Goal: Information Seeking & Learning: Learn about a topic

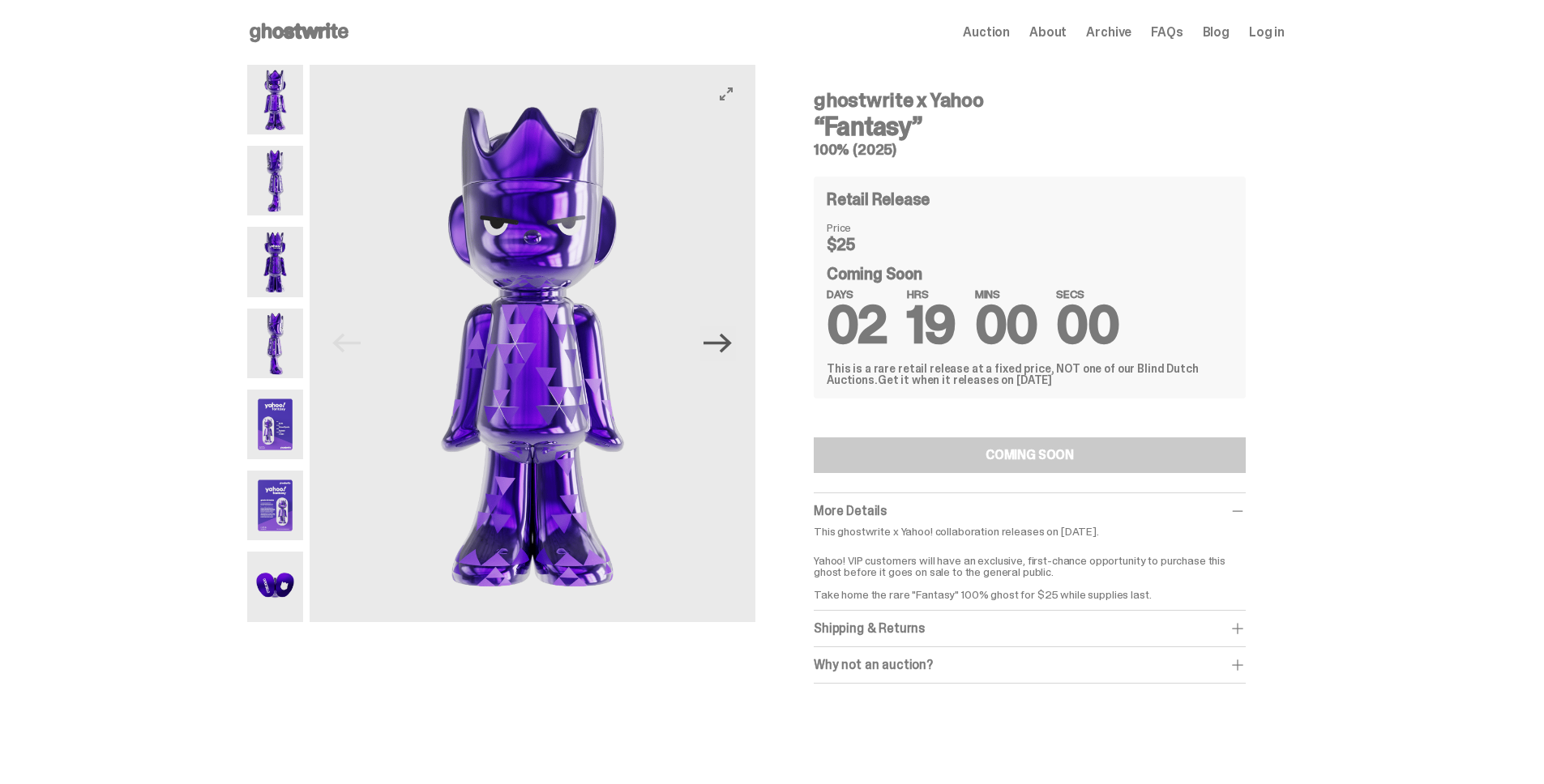
click at [732, 339] on icon "Next" at bounding box center [717, 343] width 29 height 29
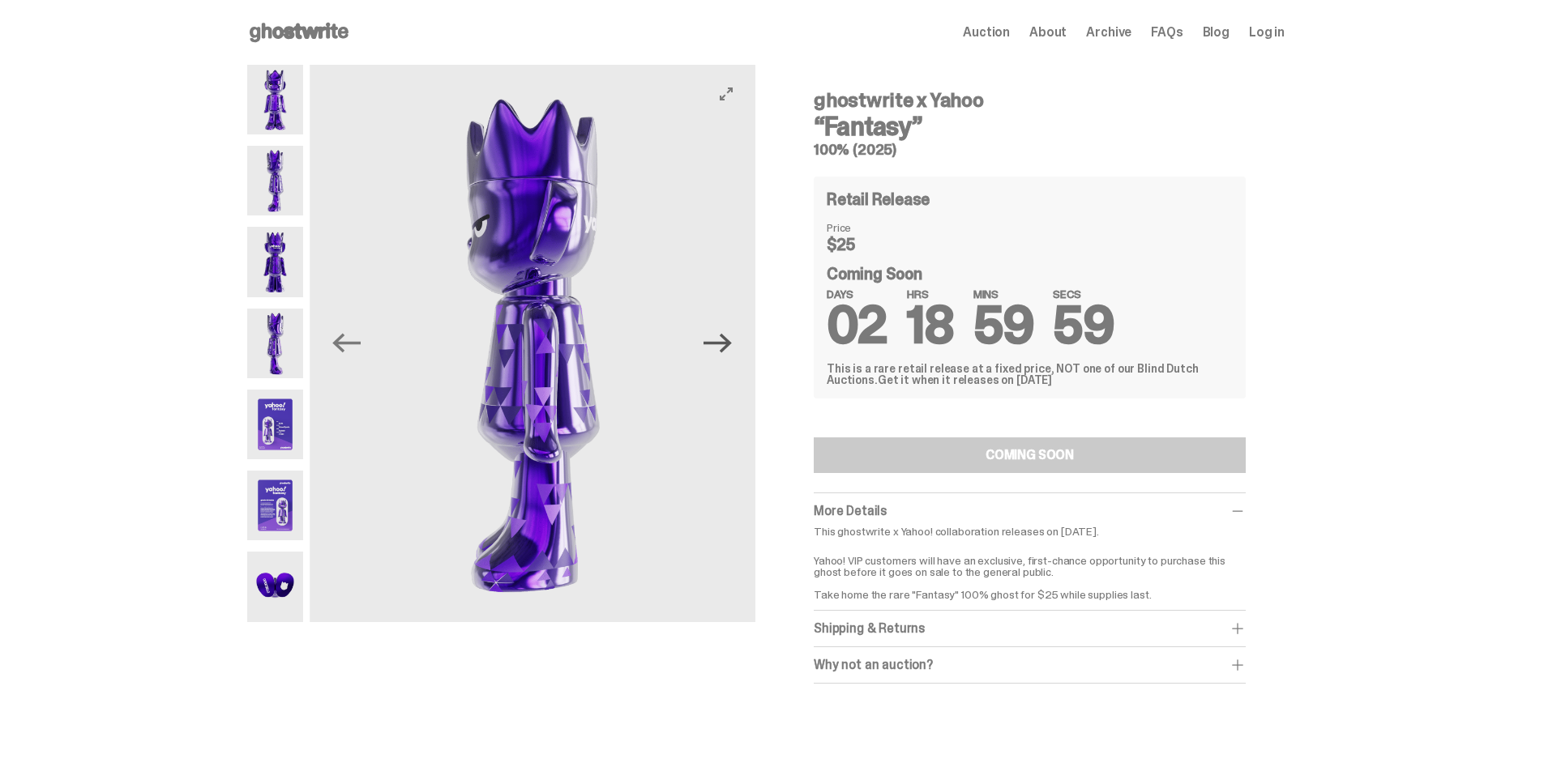
click at [732, 339] on icon "Next" at bounding box center [717, 343] width 29 height 29
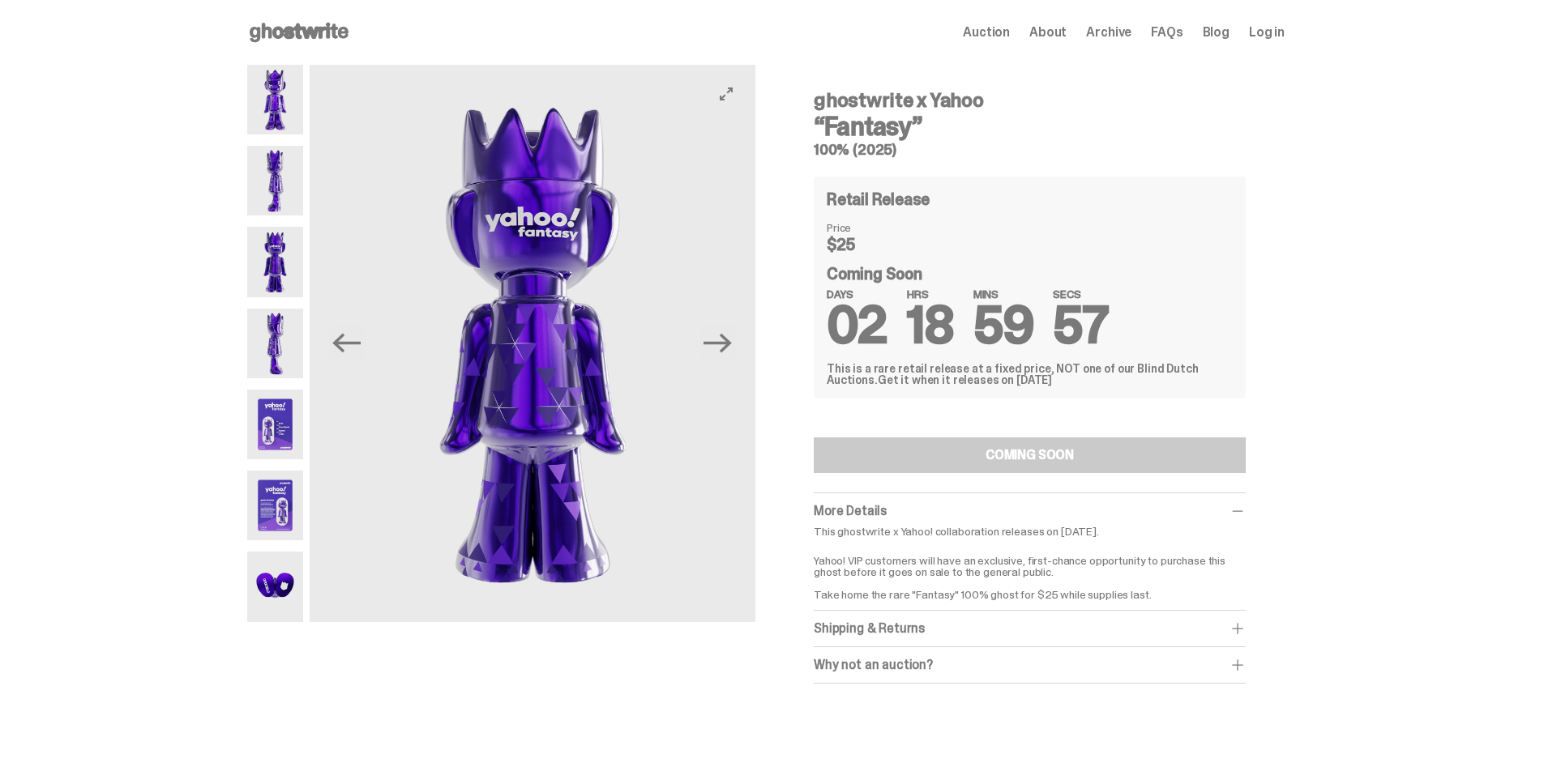
click at [736, 342] on button "Next" at bounding box center [718, 344] width 36 height 36
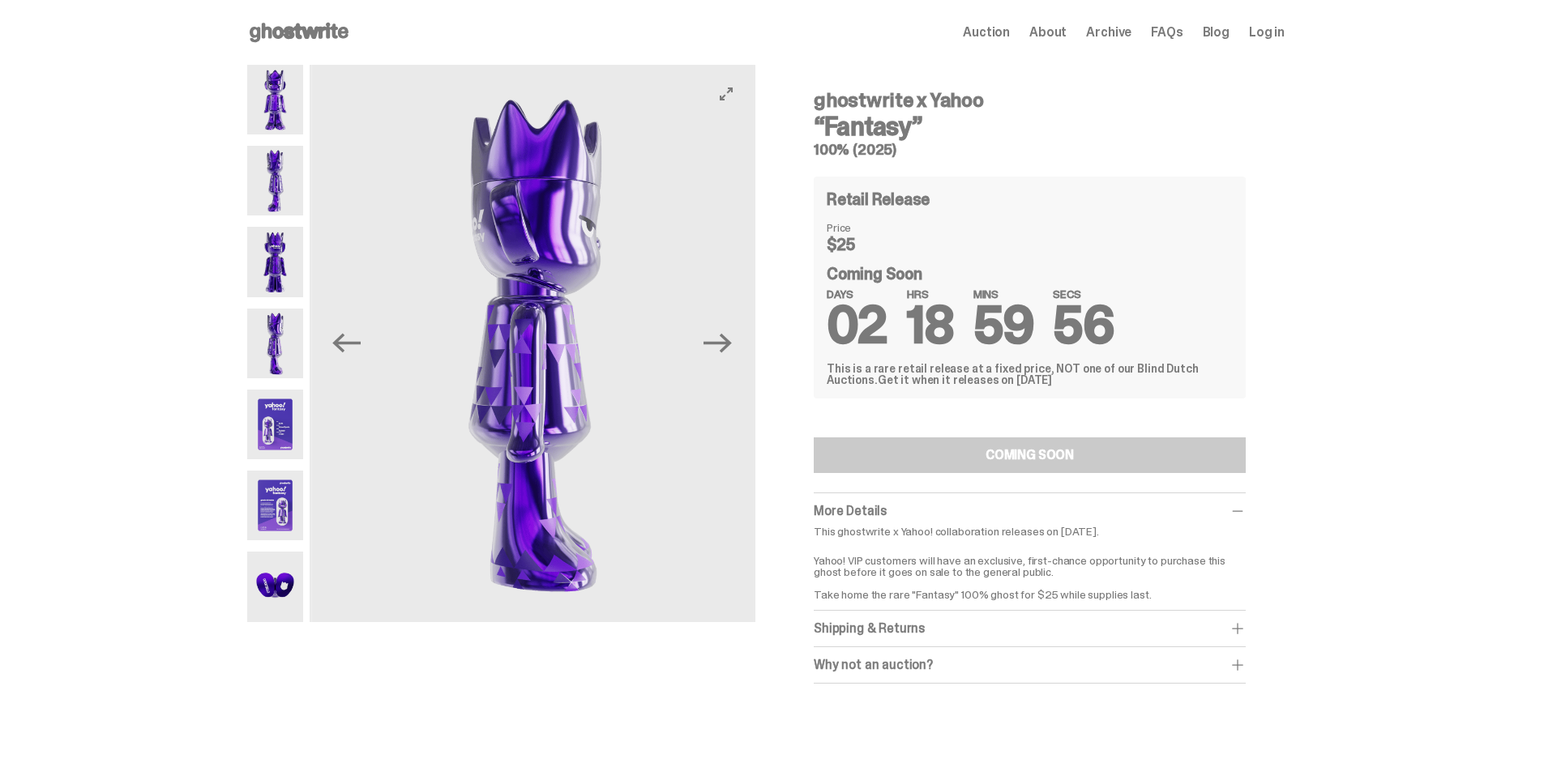
click at [736, 342] on button "Next" at bounding box center [718, 344] width 36 height 36
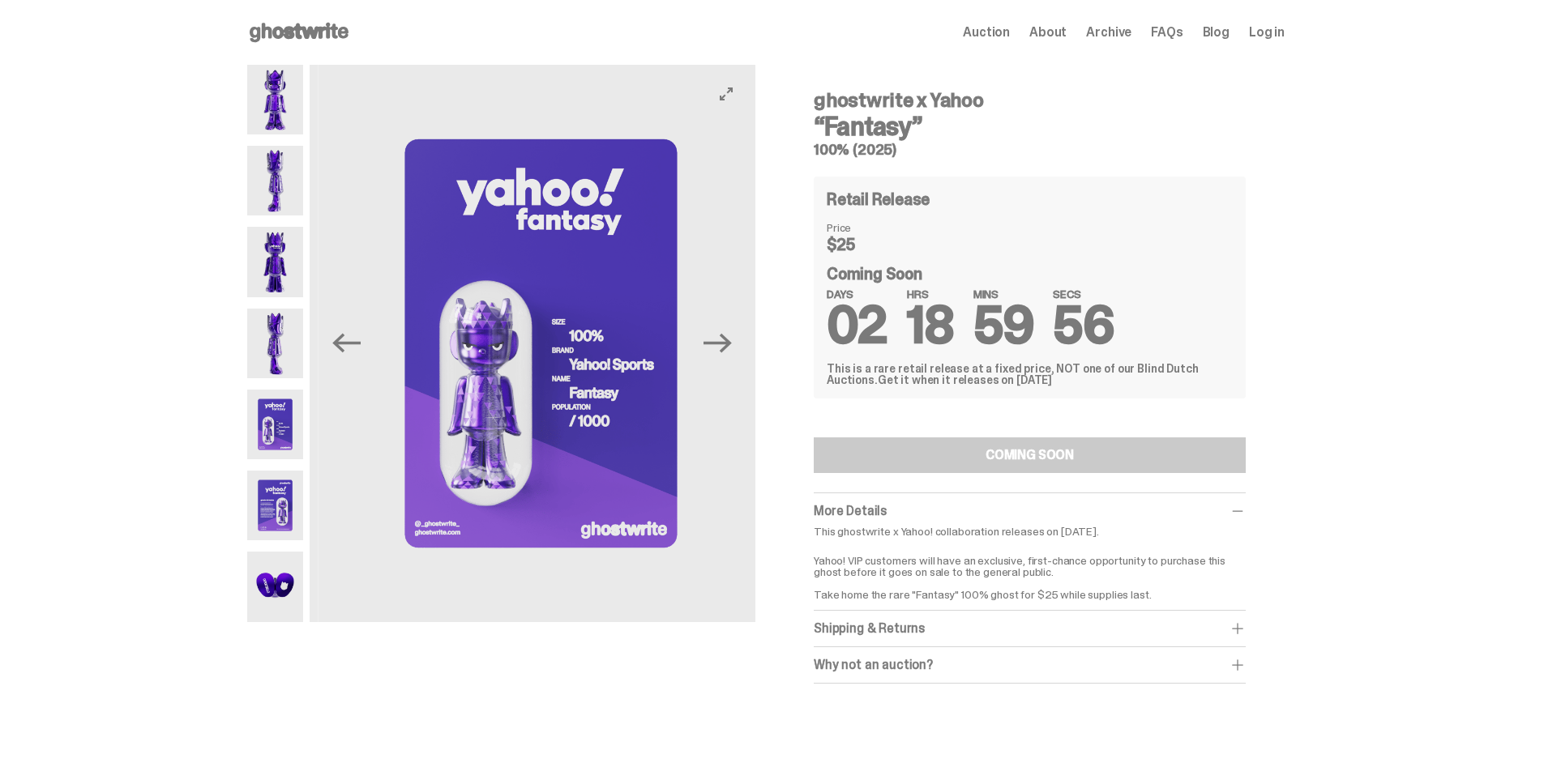
click at [736, 342] on button "Next" at bounding box center [718, 344] width 36 height 36
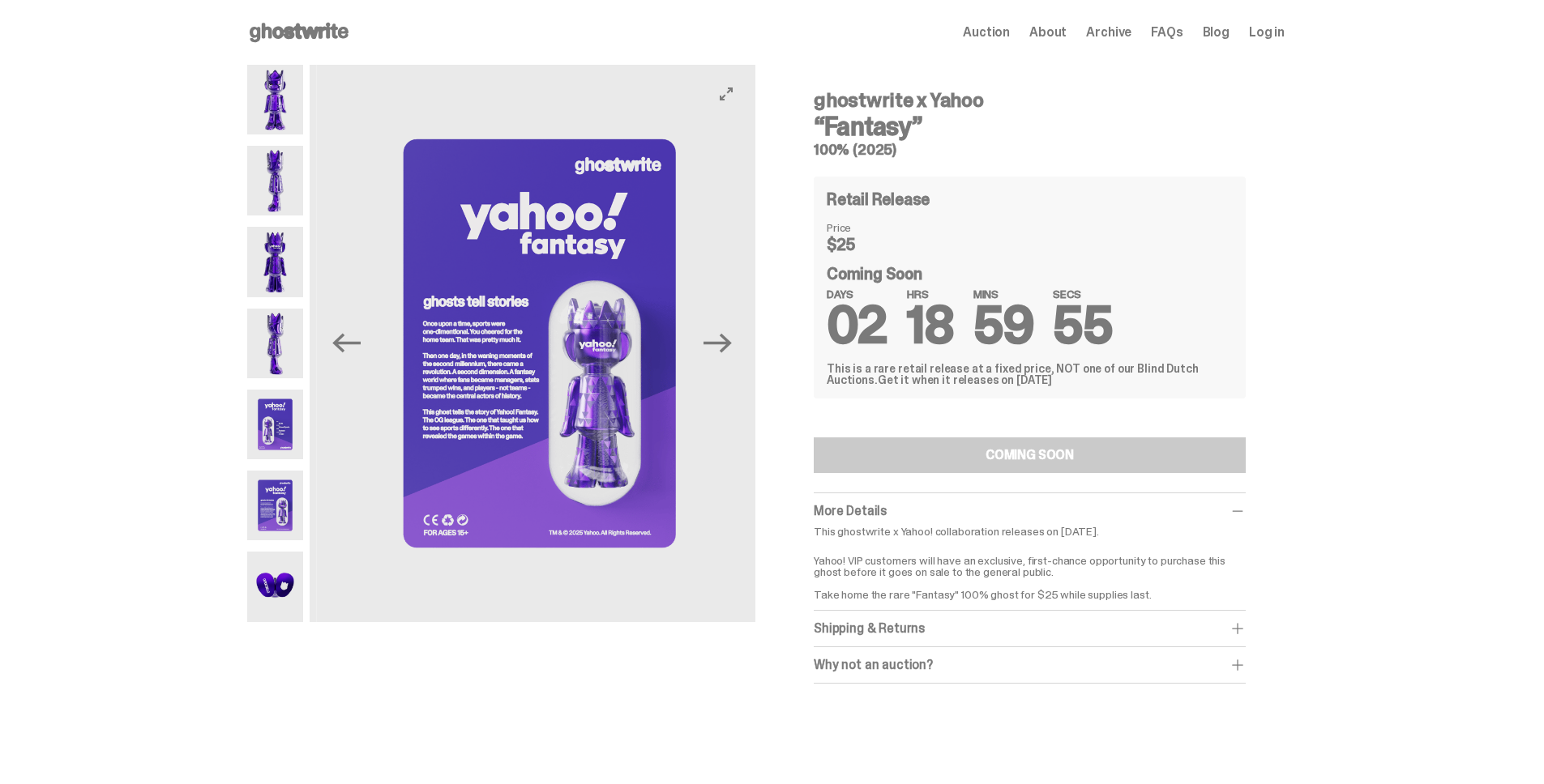
click at [736, 342] on button "Next" at bounding box center [718, 344] width 36 height 36
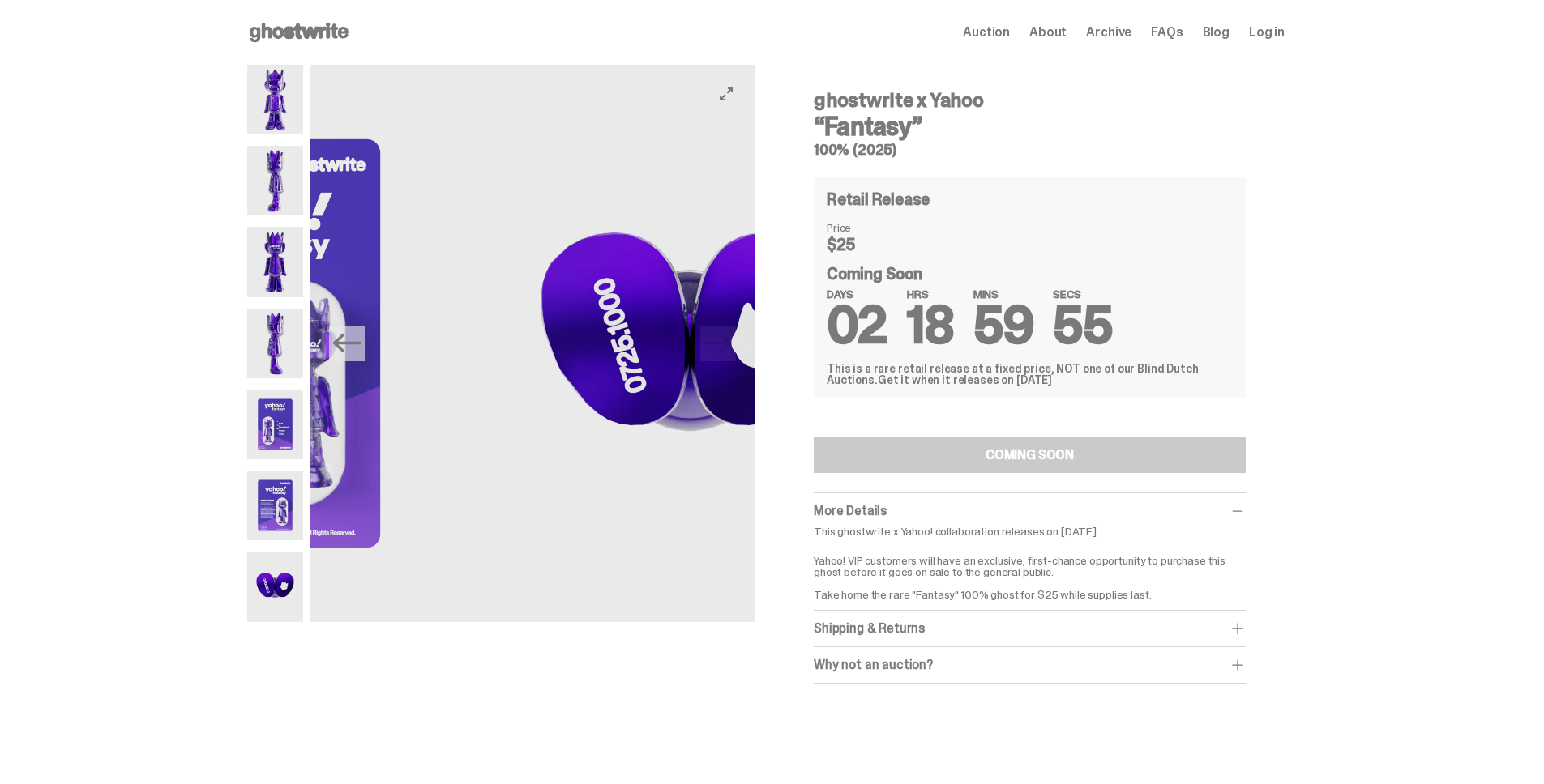
click at [739, 342] on img at bounding box center [690, 344] width 446 height 557
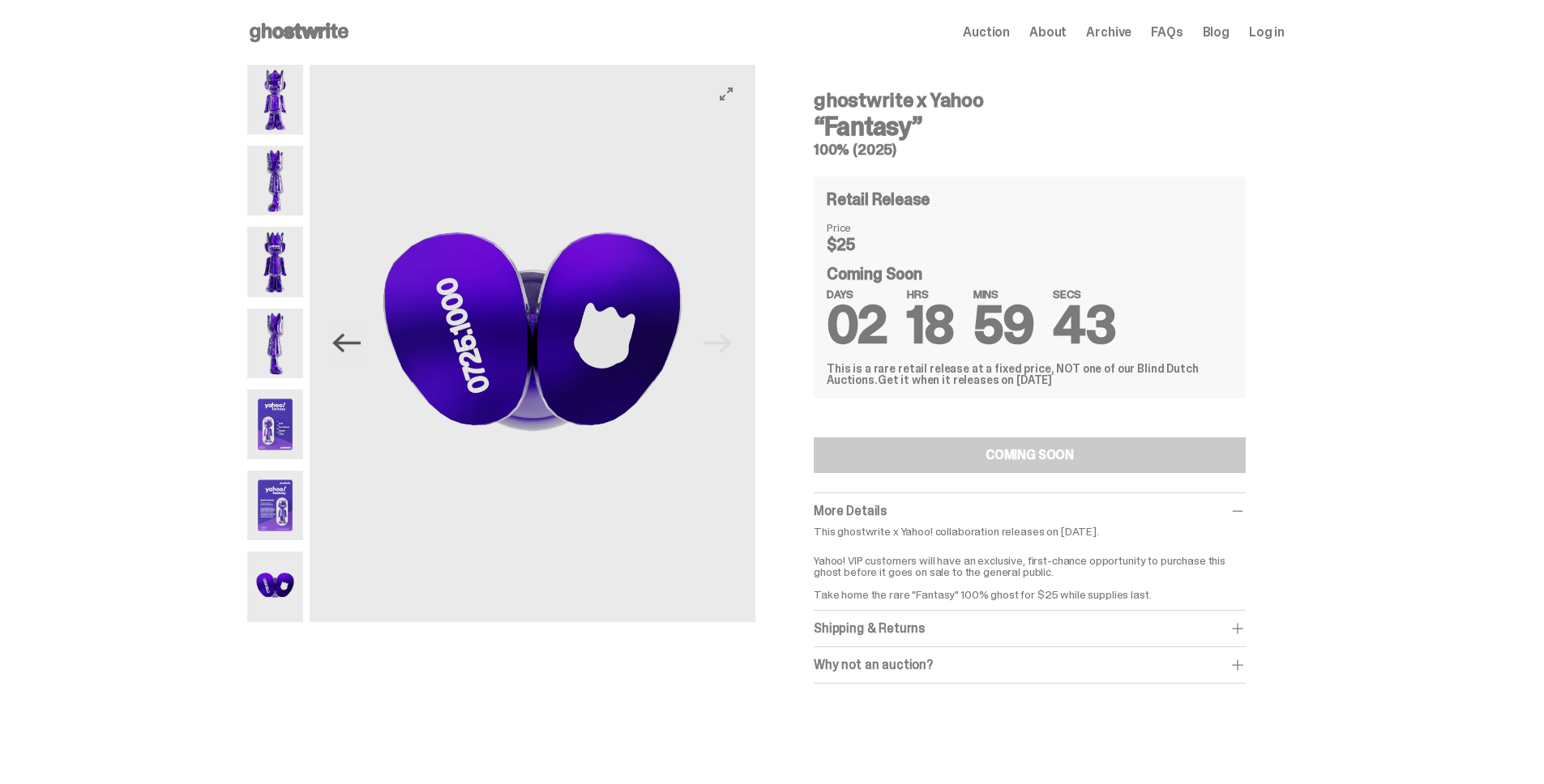
click at [356, 337] on icon "Previous" at bounding box center [346, 343] width 29 height 29
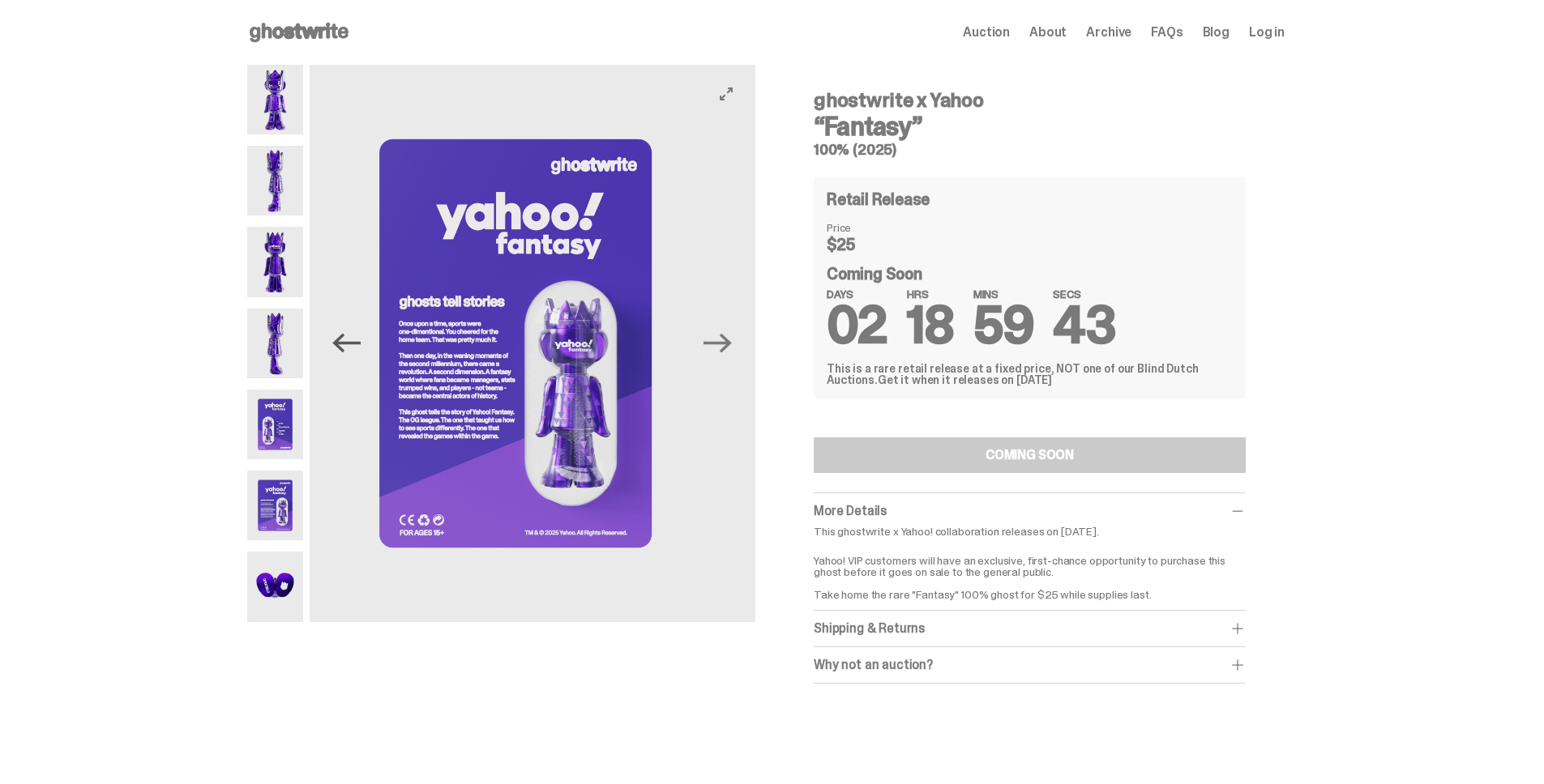
click at [356, 337] on icon "Previous" at bounding box center [346, 343] width 29 height 29
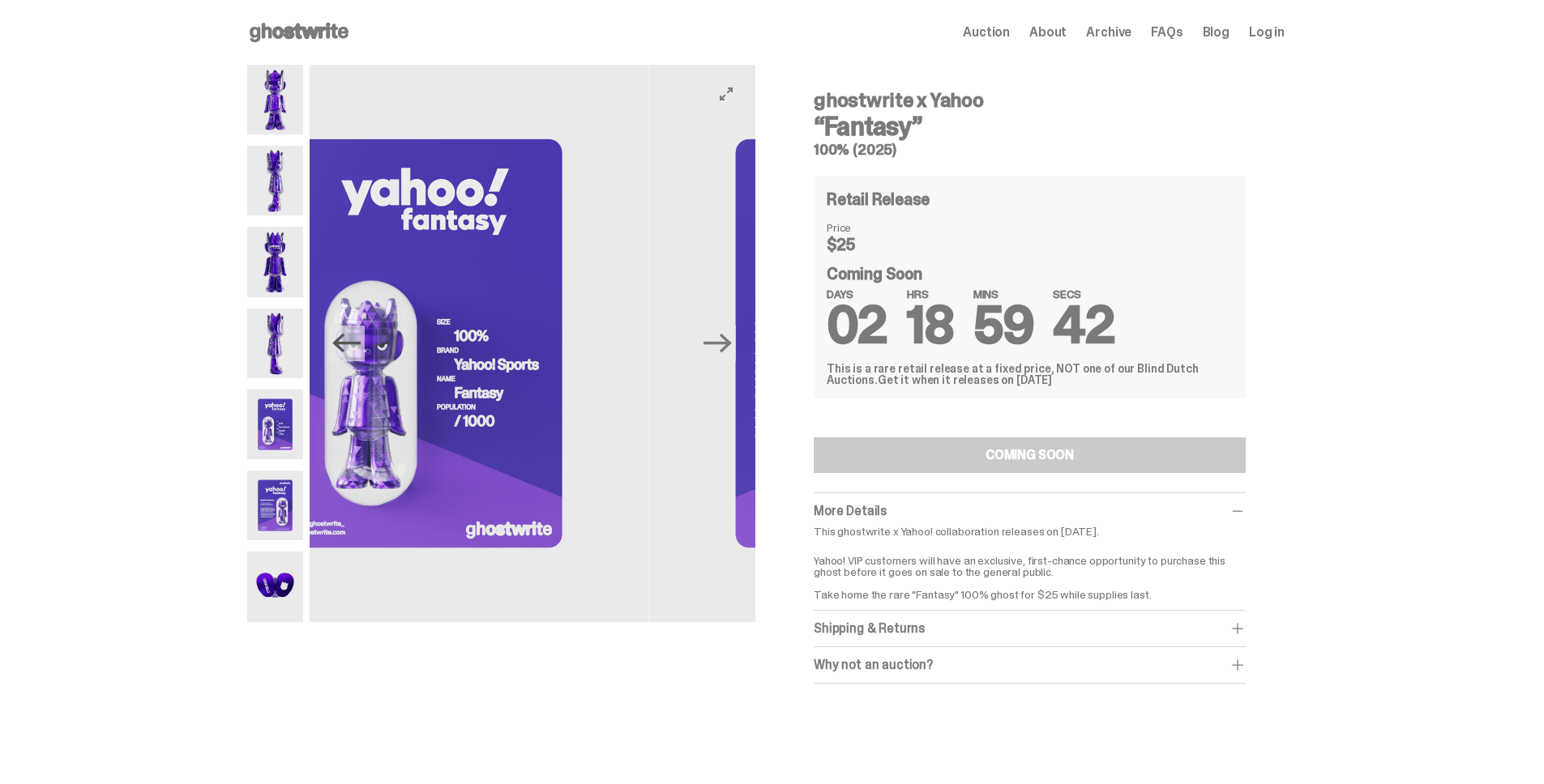
click at [356, 337] on icon "Previous" at bounding box center [346, 343] width 29 height 29
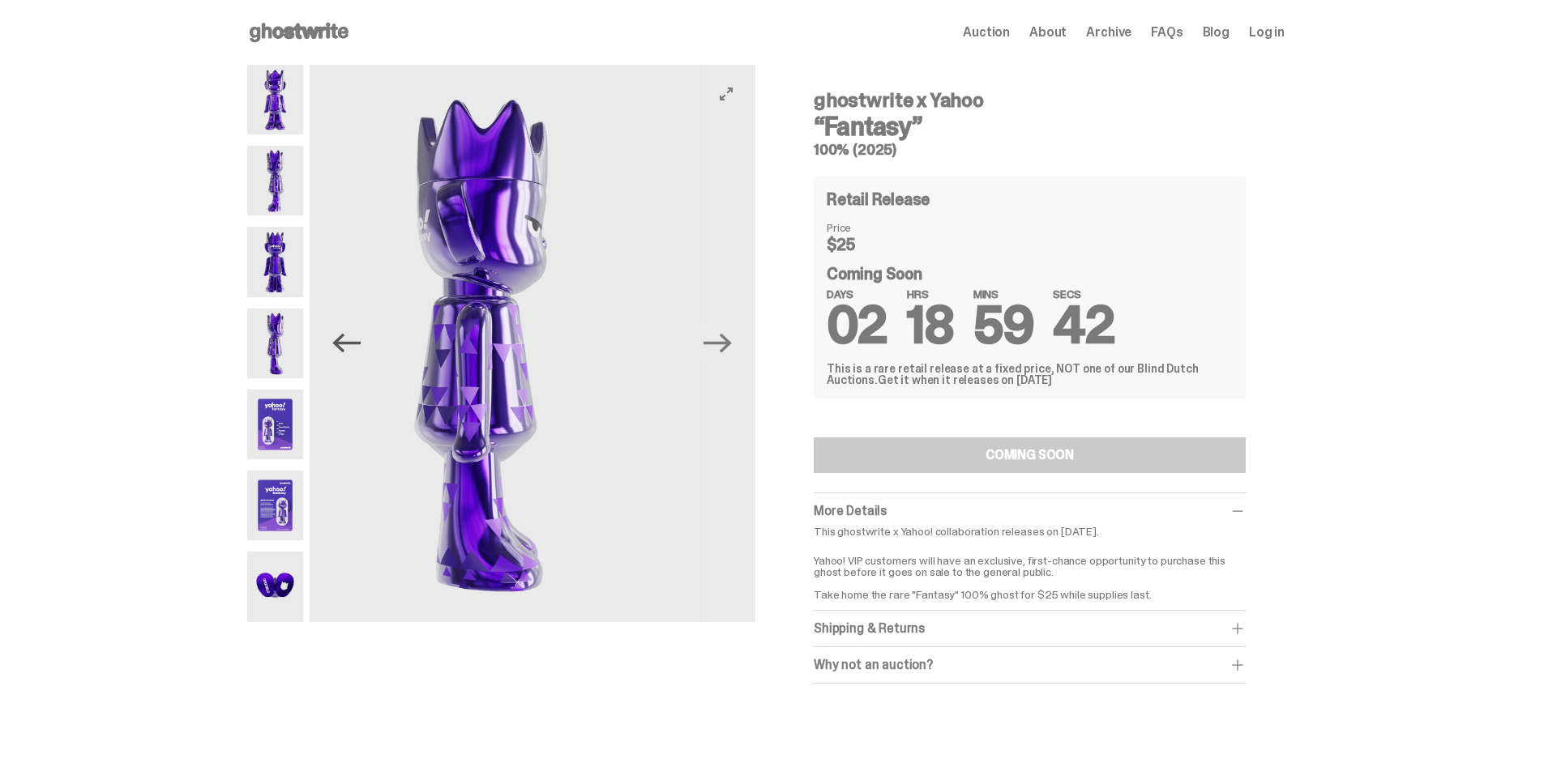
click at [356, 337] on icon "Previous" at bounding box center [346, 343] width 29 height 29
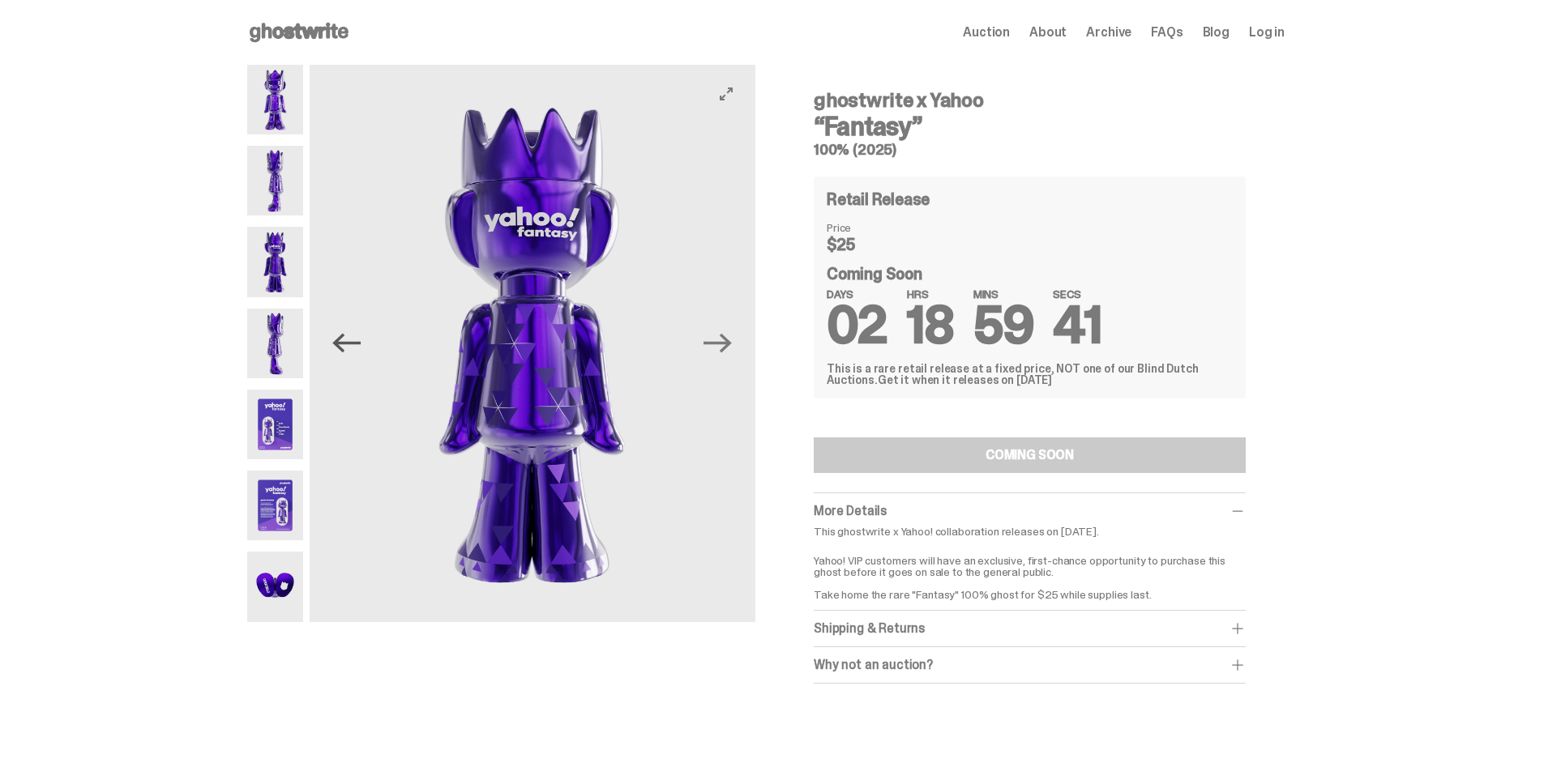
click at [356, 337] on icon "Previous" at bounding box center [346, 343] width 29 height 29
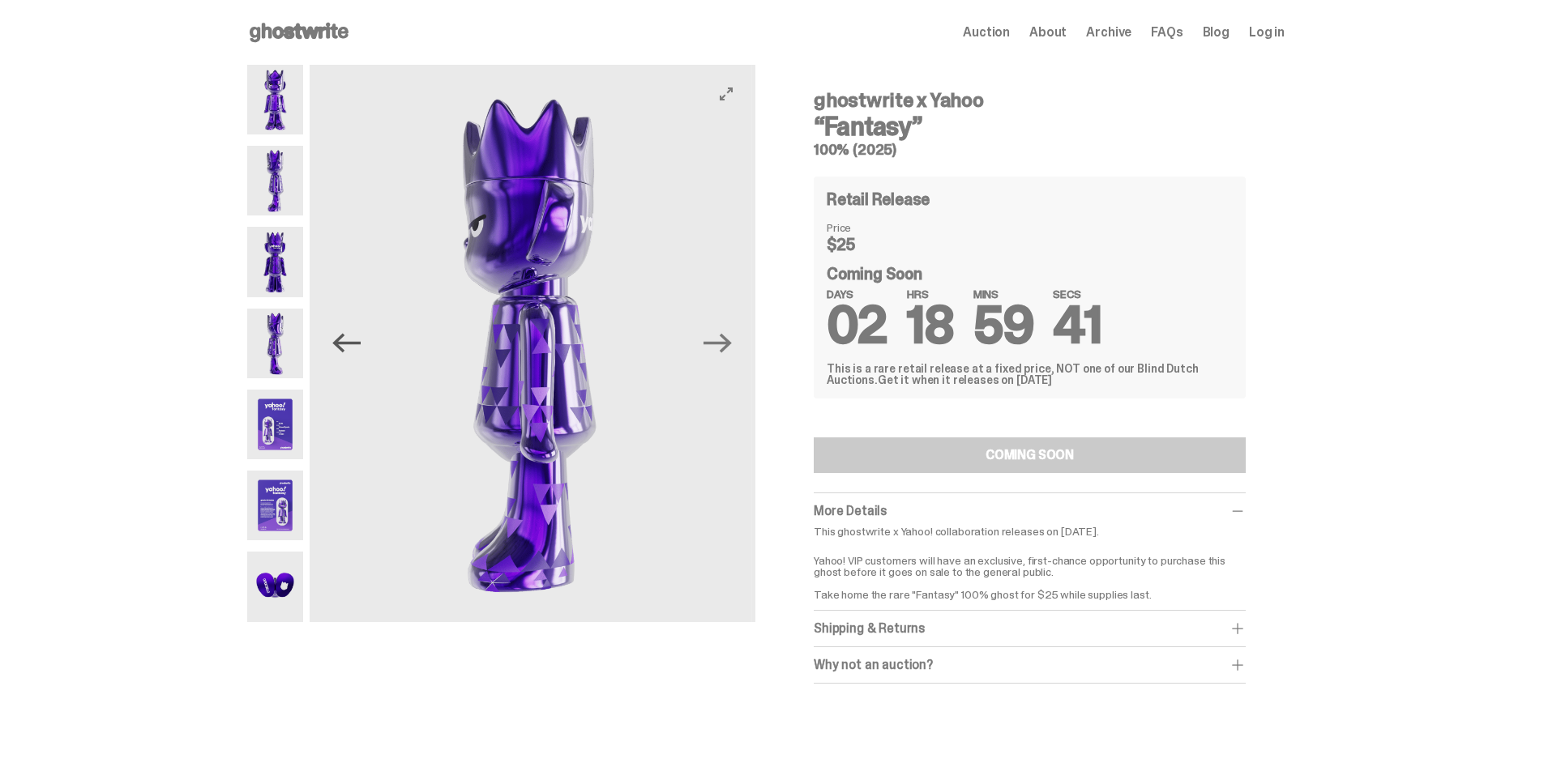
click at [356, 337] on icon "Previous" at bounding box center [346, 343] width 29 height 29
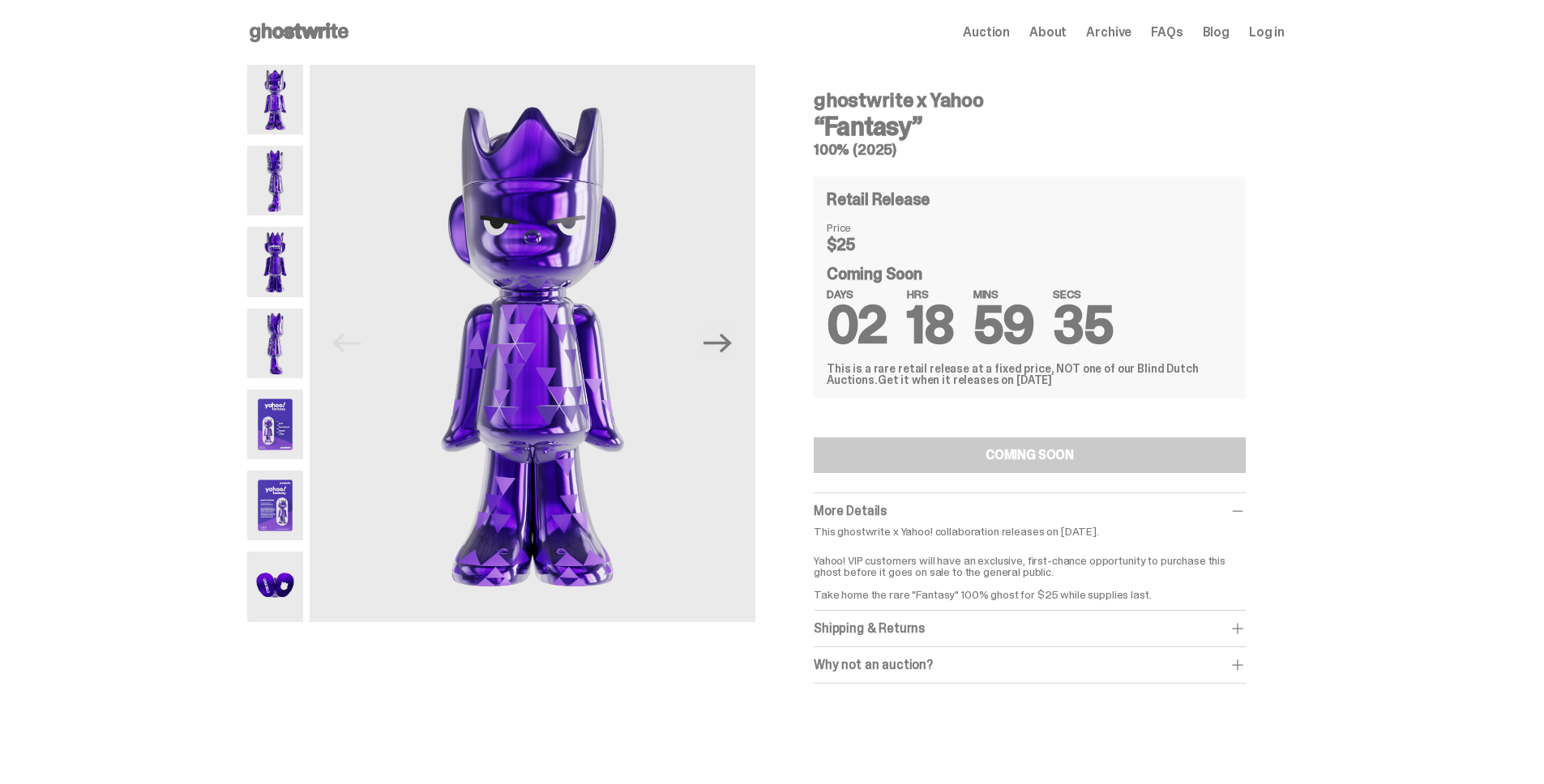
click at [779, 519] on div "Previous Next ghostwrite x Yahoo “Fantasy” 100% (2025) Retail Release Price $25…" at bounding box center [765, 390] width 1038 height 651
click at [911, 661] on div "Why not an auction?" at bounding box center [1030, 665] width 432 height 16
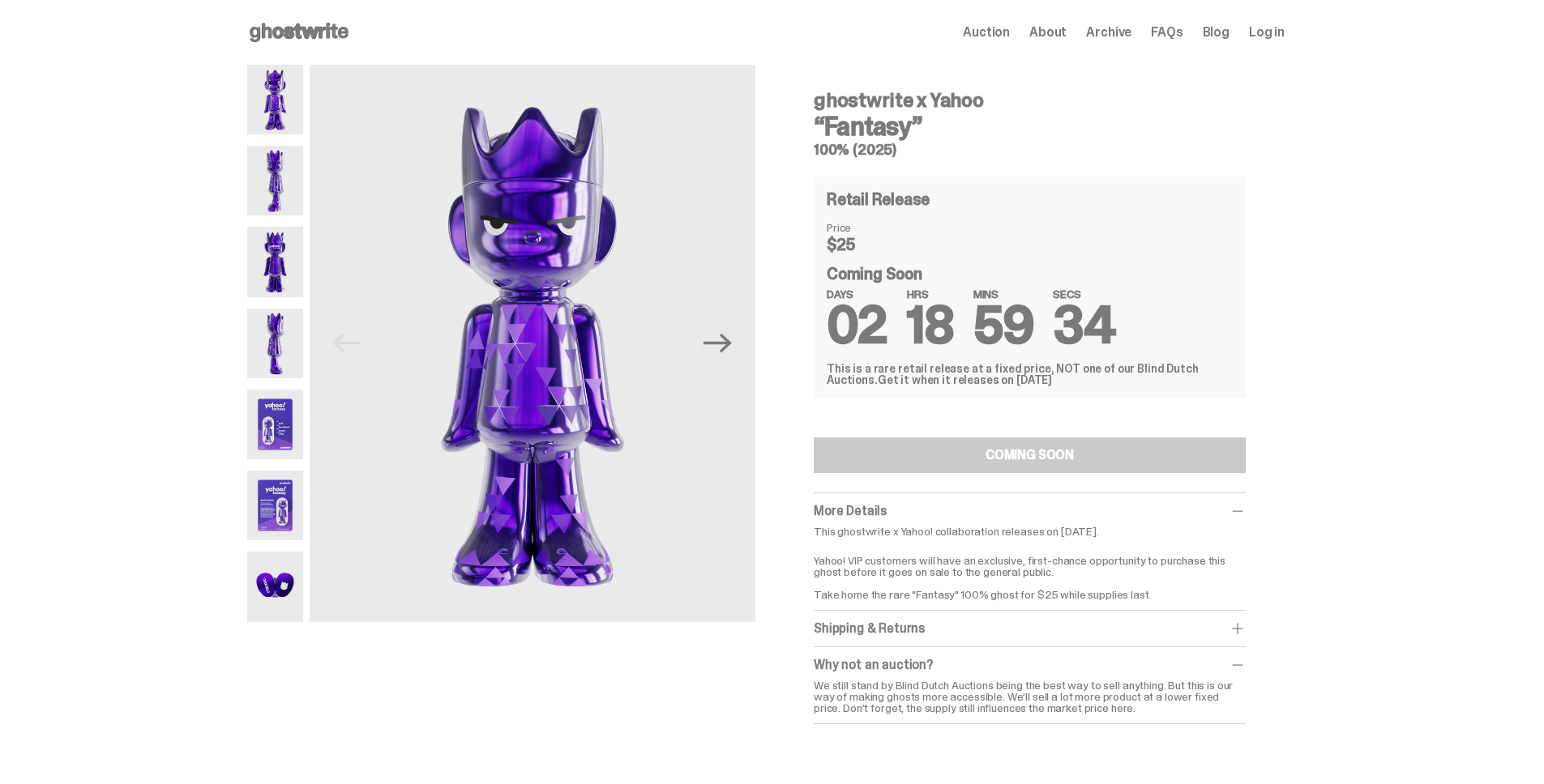
click at [911, 661] on div "Why not an auction?" at bounding box center [1030, 665] width 432 height 16
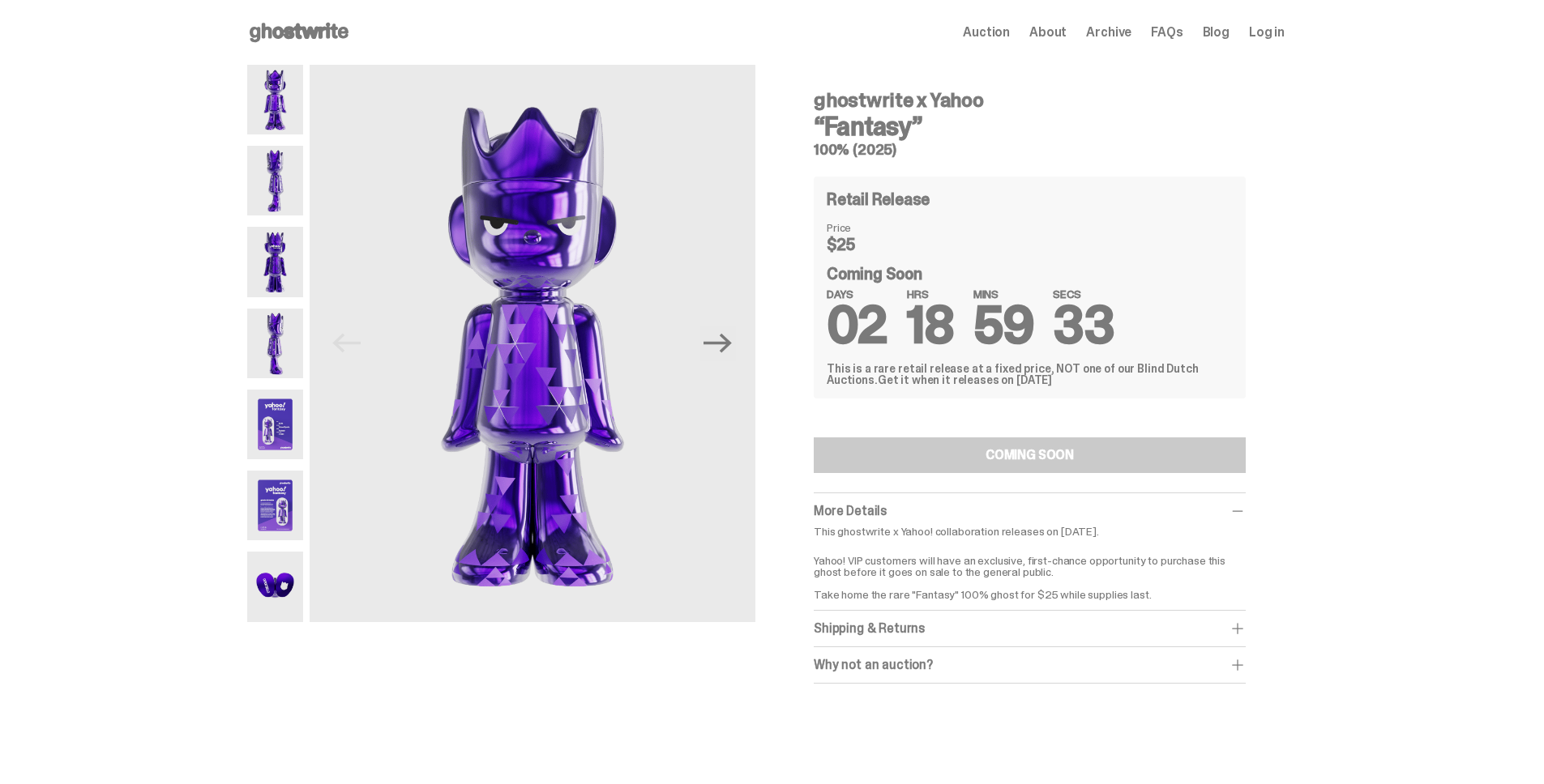
click at [910, 618] on div "Shipping & Returns $10 shipping fee per item. 2-4 weeks Shipping. No returns. F…" at bounding box center [1030, 629] width 432 height 37
click at [911, 623] on div "Shipping & Returns" at bounding box center [1030, 629] width 432 height 16
